Goal: Task Accomplishment & Management: Use online tool/utility

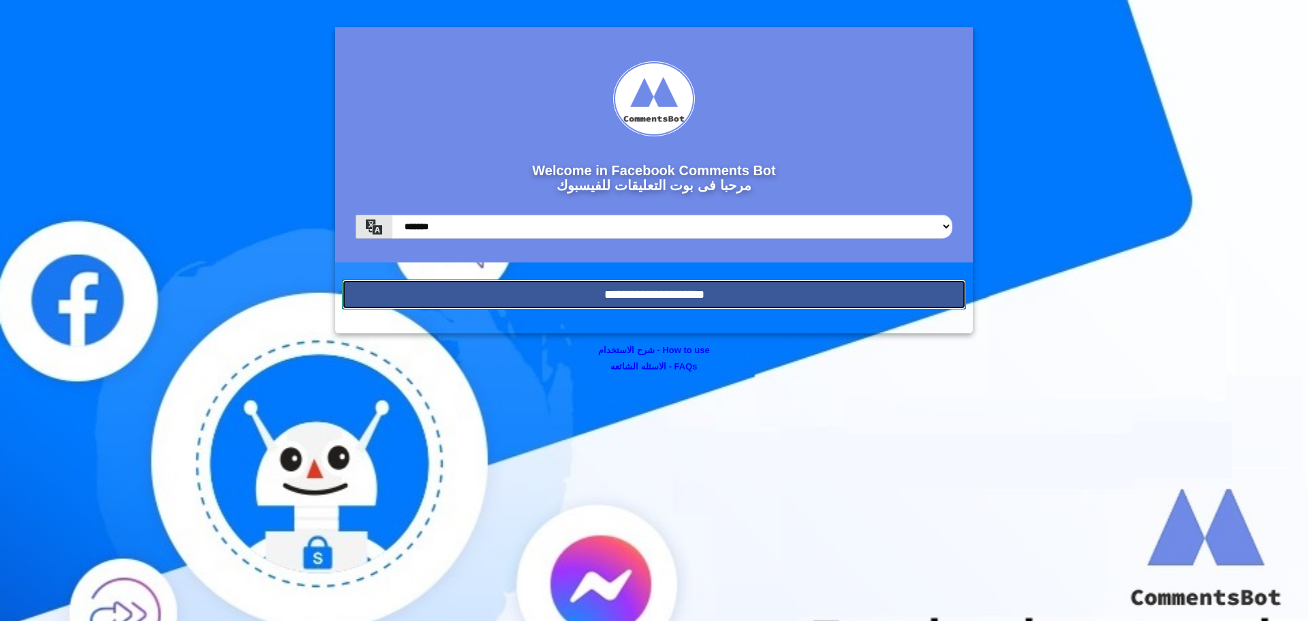
click at [690, 298] on input "**********" at bounding box center [654, 294] width 624 height 30
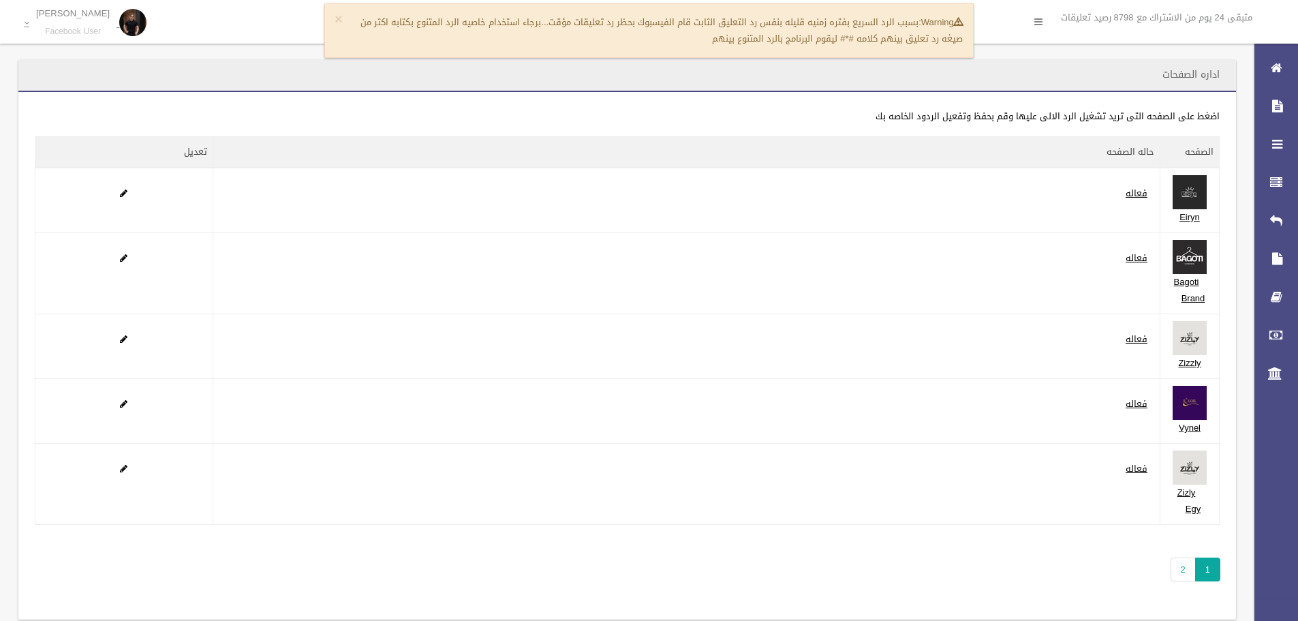
click at [344, 16] on div "× Warning: بسبب الرد السريع بفتره زمنيه قليله بنفس رد التعليق الثابت قام الفيسب…" at bounding box center [648, 30] width 649 height 55
